Goal: Information Seeking & Learning: Learn about a topic

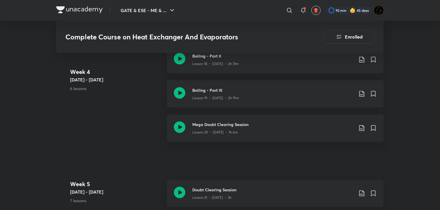
scroll to position [1016, 0]
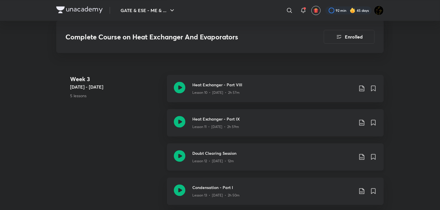
scroll to position [699, 0]
click at [182, 89] on icon at bounding box center [180, 89] width 12 height 12
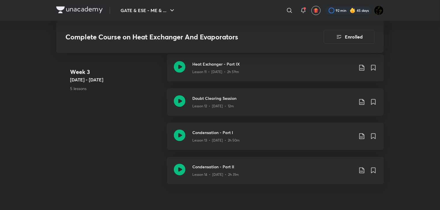
scroll to position [756, 0]
